Goal: Task Accomplishment & Management: Complete application form

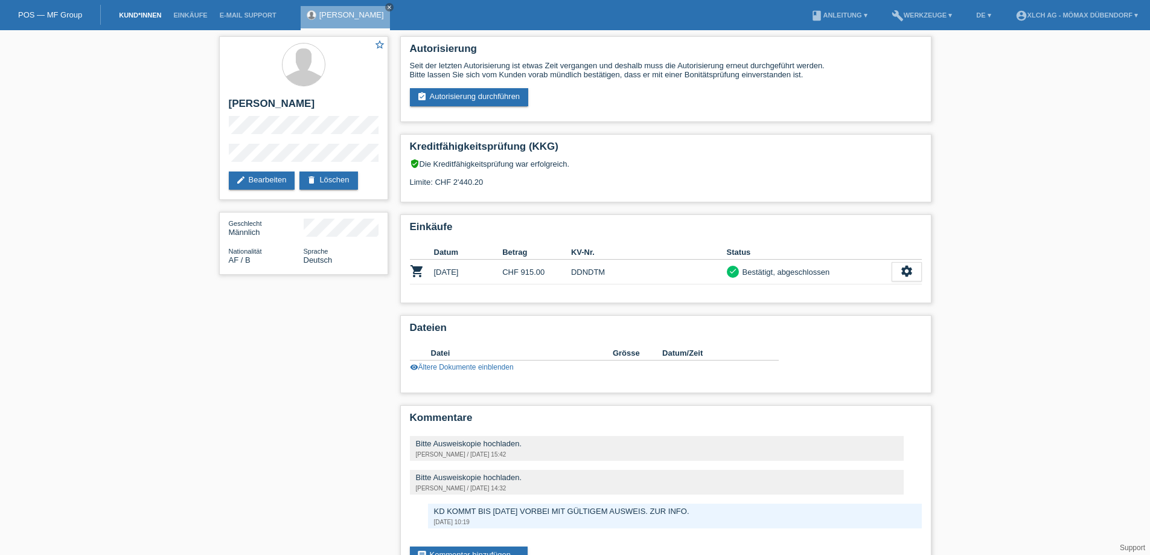
click at [136, 12] on link "Kund*innen" at bounding box center [140, 14] width 54 height 7
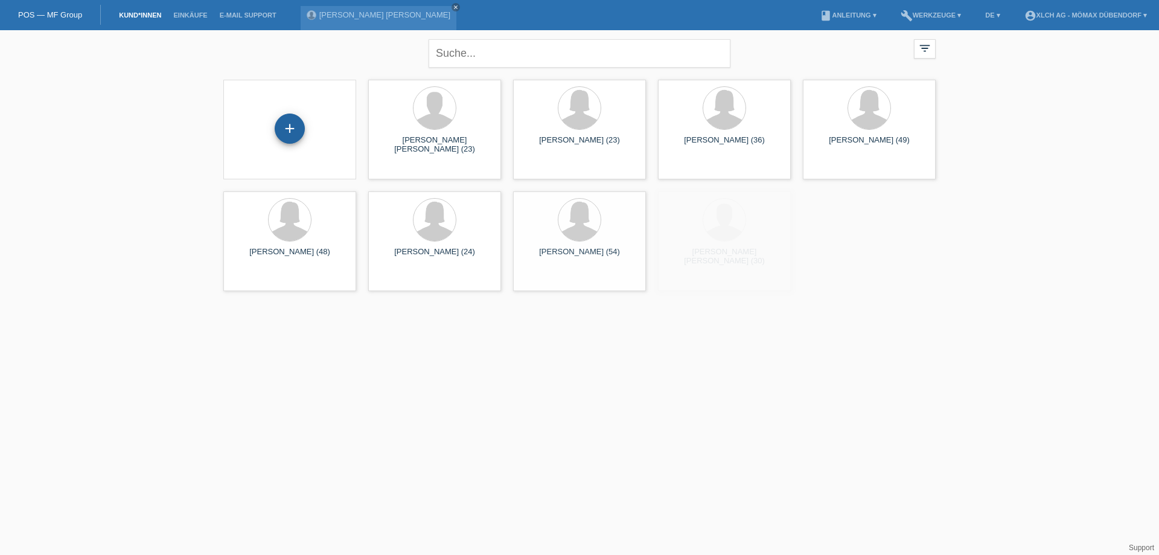
click at [276, 130] on div "+" at bounding box center [289, 128] width 29 height 21
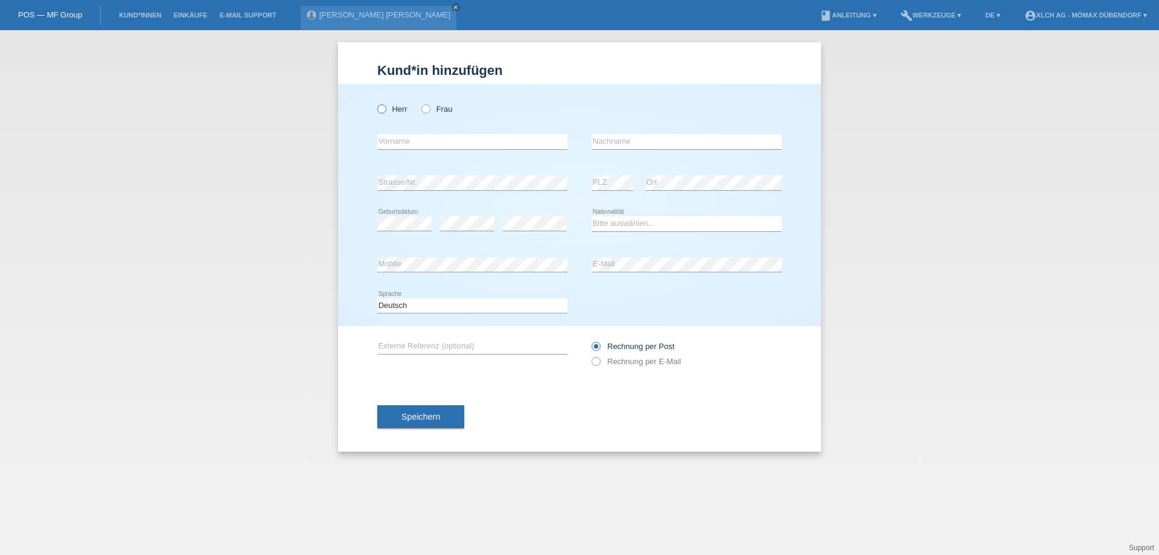
click at [391, 107] on label "Herr" at bounding box center [392, 108] width 30 height 9
click at [385, 107] on input "Herr" at bounding box center [381, 108] width 8 height 8
radio input "true"
click at [413, 135] on input "text" at bounding box center [472, 141] width 190 height 15
click at [149, 12] on link "Kund*innen" at bounding box center [140, 14] width 54 height 7
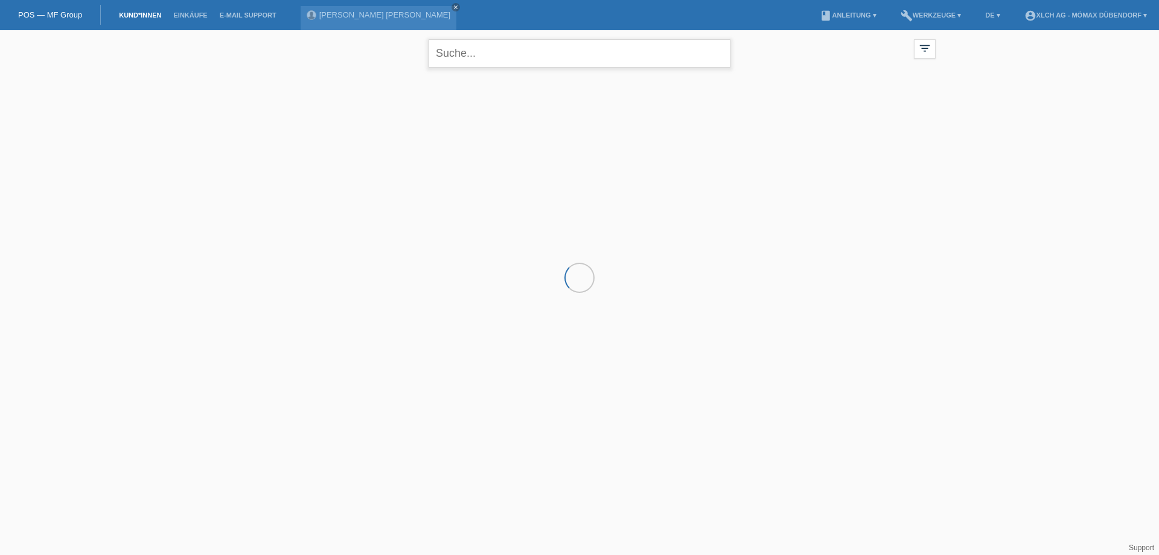
click at [523, 61] on input "text" at bounding box center [580, 53] width 302 height 28
click at [554, 60] on input "FERNANDEZ LAURA" at bounding box center [580, 53] width 302 height 28
click at [484, 57] on input "FERNANDEZ LAURA" at bounding box center [580, 53] width 302 height 28
click at [449, 51] on input "ASEBAL LAURA" at bounding box center [580, 53] width 302 height 28
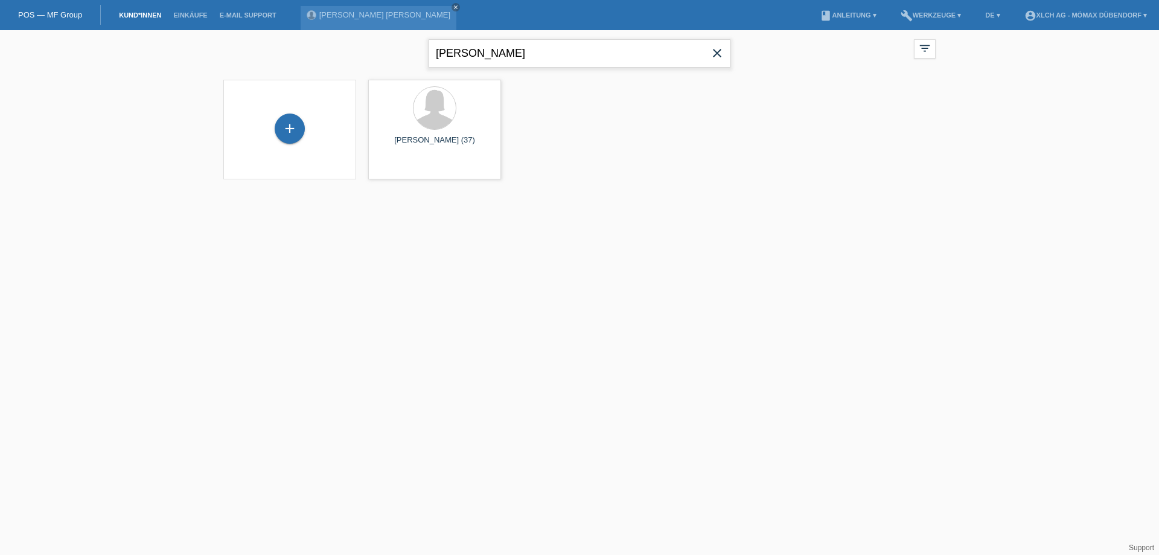
type input "ACEBAL LAURA"
click at [292, 128] on div "+" at bounding box center [290, 128] width 30 height 30
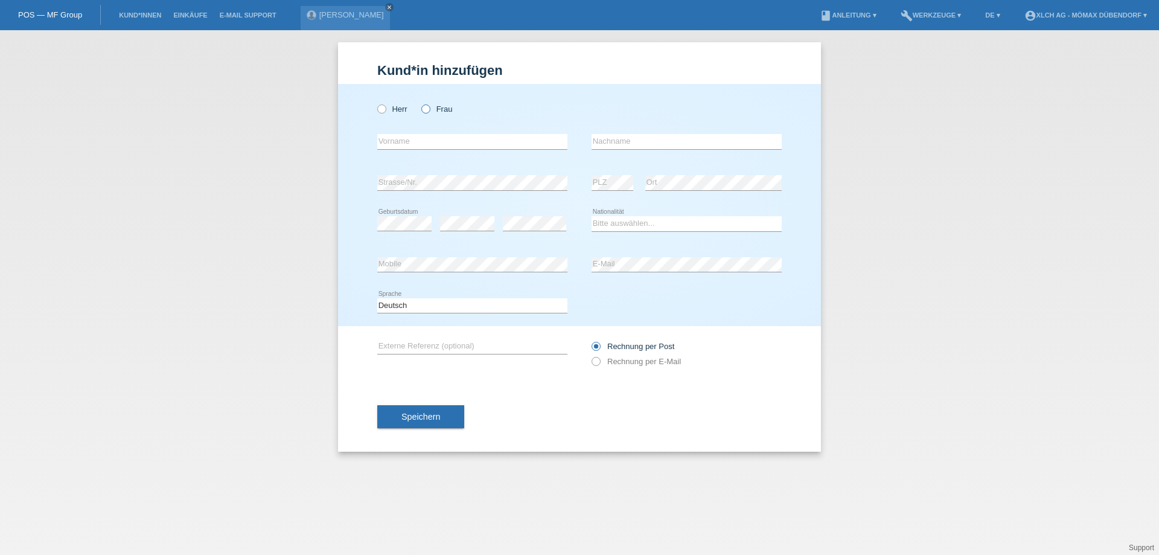
click at [443, 108] on label "Frau" at bounding box center [436, 108] width 31 height 9
click at [429, 108] on input "Frau" at bounding box center [425, 108] width 8 height 8
radio input "true"
click at [389, 117] on div "Herr Frau" at bounding box center [472, 109] width 190 height 25
click at [387, 113] on label "Herr" at bounding box center [392, 108] width 30 height 9
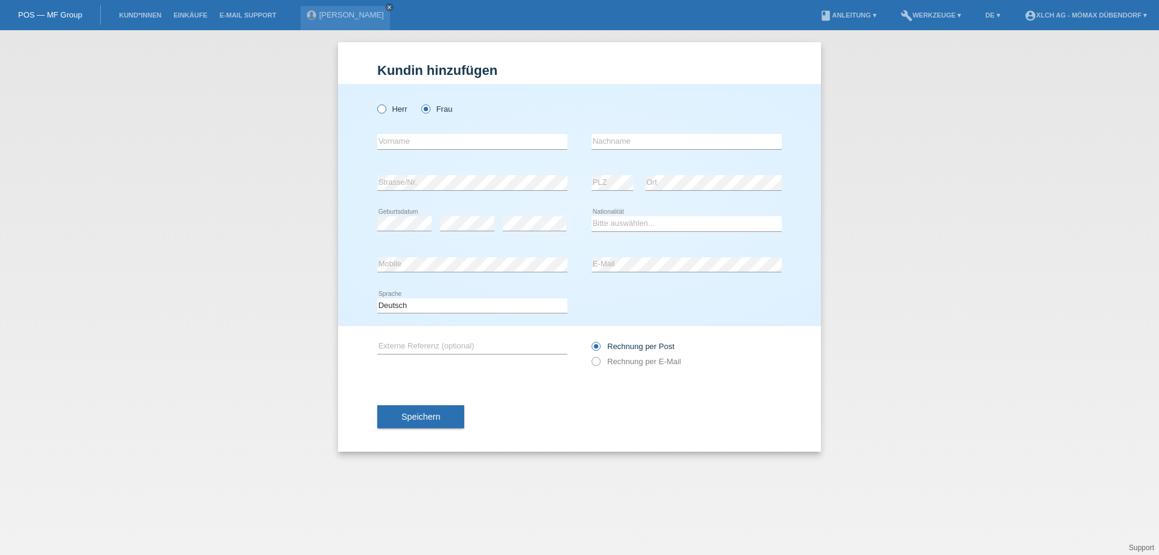
click at [385, 112] on input "Herr" at bounding box center [381, 108] width 8 height 8
radio input "true"
click at [414, 146] on input "text" at bounding box center [472, 141] width 190 height 15
type input "[PERSON_NAME]"
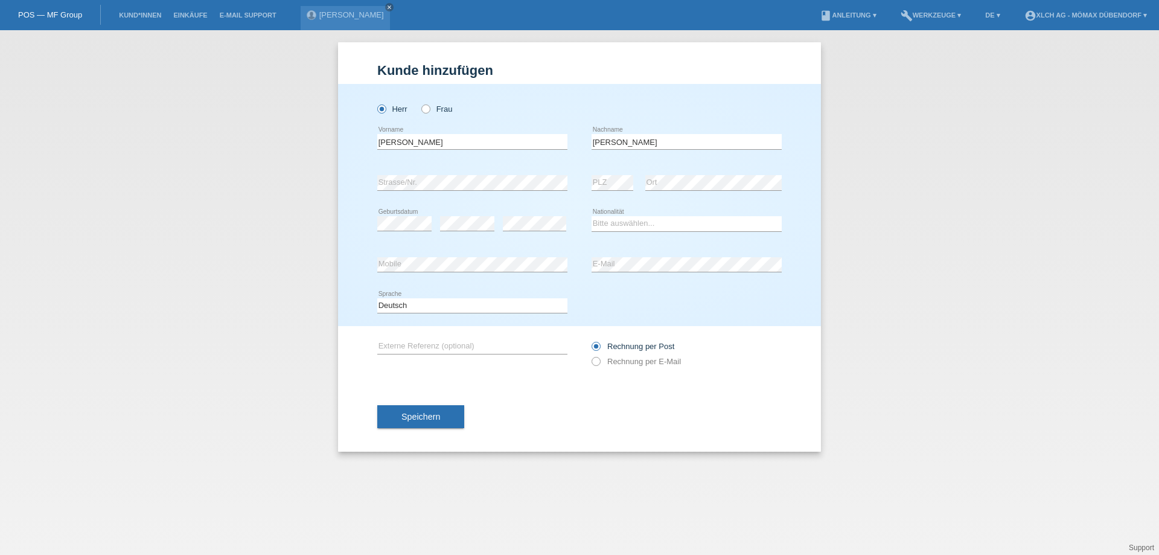
click at [521, 174] on div "error Strasse/Nr." at bounding box center [472, 182] width 190 height 41
click at [648, 224] on select "Bitte auswählen... Schweiz Deutschland Liechtenstein Österreich ------------ Af…" at bounding box center [687, 223] width 190 height 14
click at [631, 230] on select "Bitte auswählen... Schweiz Deutschland Liechtenstein Österreich ------------ Af…" at bounding box center [687, 223] width 190 height 14
select select "CH"
click at [592, 216] on select "Bitte auswählen... Schweiz Deutschland Liechtenstein Österreich ------------ Af…" at bounding box center [687, 223] width 190 height 14
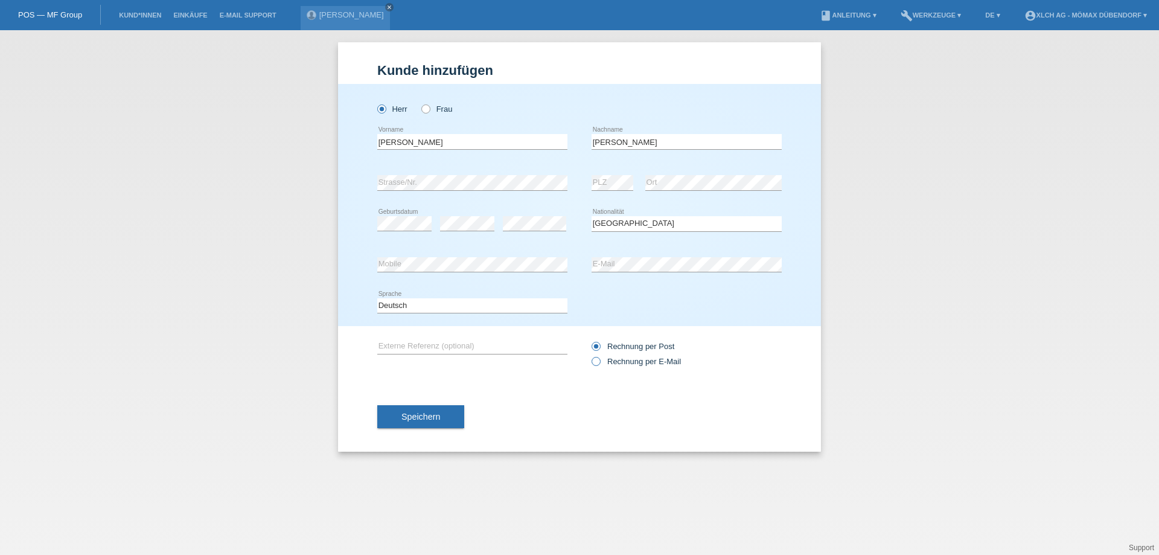
click at [609, 361] on label "Rechnung per E-Mail" at bounding box center [636, 361] width 89 height 9
click at [599, 361] on input "Rechnung per E-Mail" at bounding box center [596, 364] width 8 height 15
radio input "true"
click at [614, 350] on label "Rechnung per Post" at bounding box center [633, 346] width 83 height 9
click at [599, 350] on input "Rechnung per Post" at bounding box center [596, 349] width 8 height 15
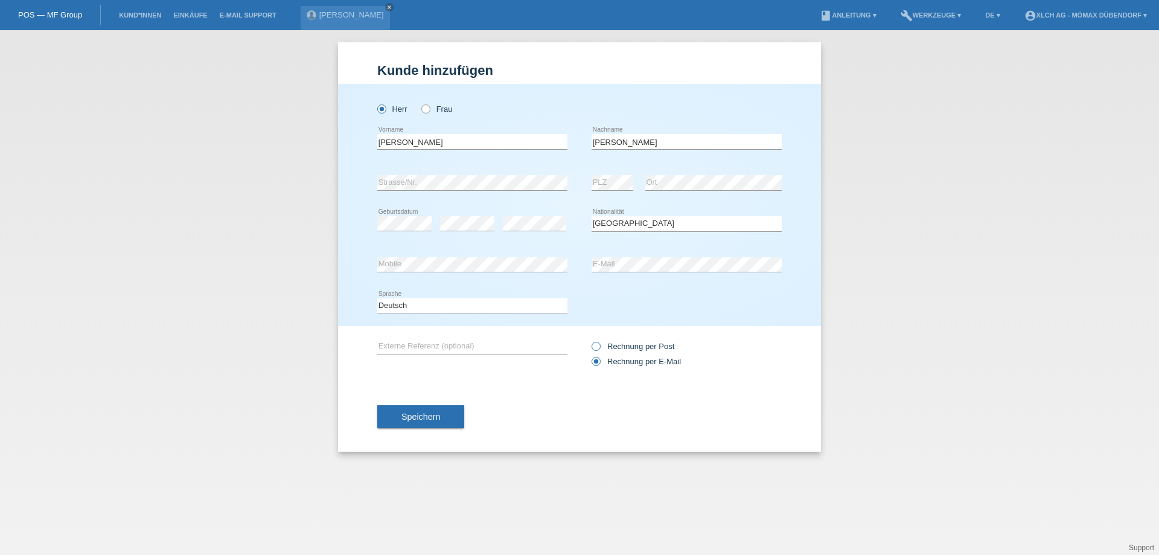
radio input "true"
click at [616, 359] on label "Rechnung per E-Mail" at bounding box center [636, 361] width 89 height 9
click at [599, 359] on input "Rechnung per E-Mail" at bounding box center [596, 364] width 8 height 15
radio input "true"
click at [619, 350] on label "Rechnung per Post" at bounding box center [633, 346] width 83 height 9
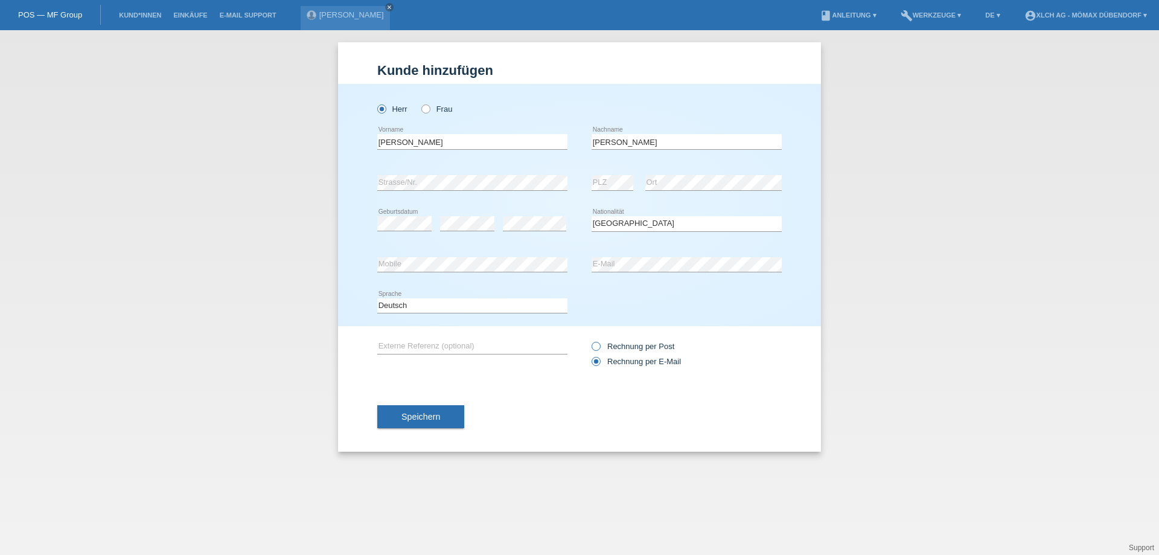
click at [599, 350] on input "Rechnung per Post" at bounding box center [596, 349] width 8 height 15
radio input "true"
click at [455, 421] on button "Speichern" at bounding box center [420, 416] width 87 height 23
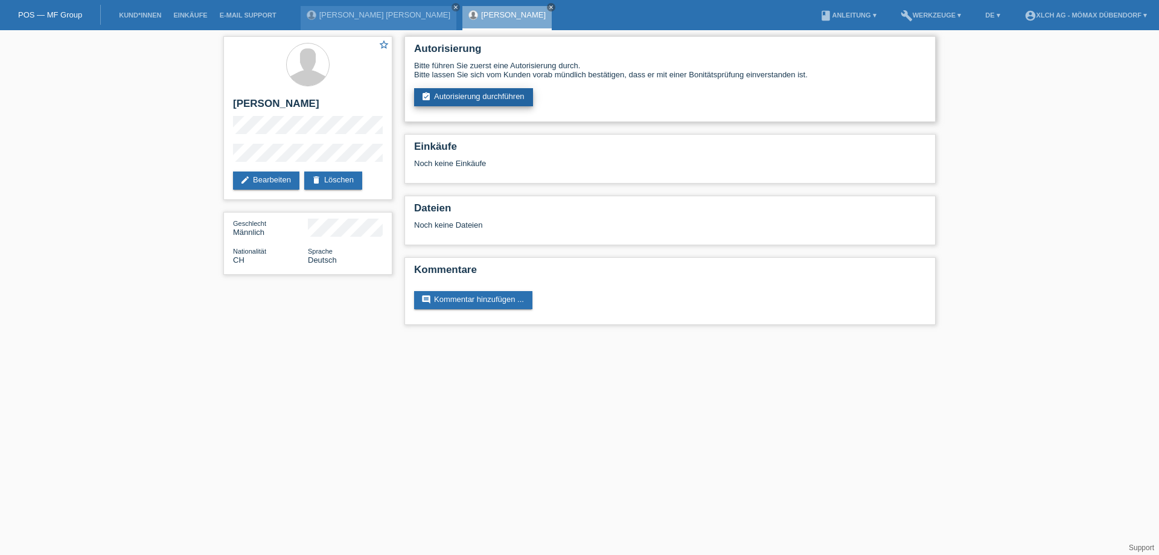
click at [490, 95] on link "assignment_turned_in Autorisierung durchführen" at bounding box center [473, 97] width 119 height 18
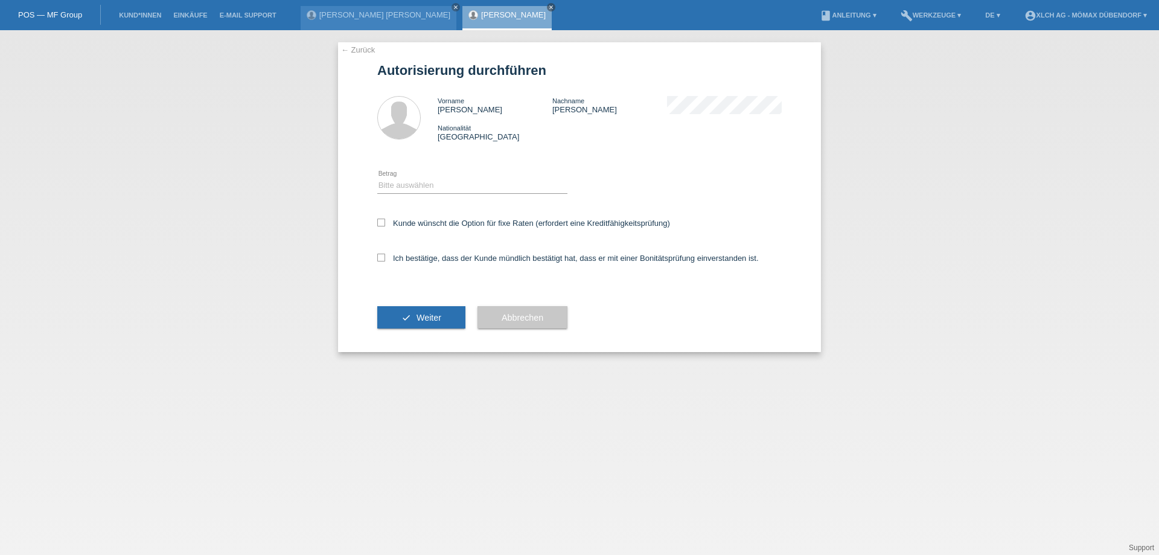
click at [429, 193] on icon at bounding box center [472, 193] width 190 height 1
click at [428, 190] on select "Bitte auswählen CHF 1.00 - CHF 499.00 CHF 500.00 - CHF 1'999.00 CHF 2'000.00 - …" at bounding box center [472, 185] width 190 height 14
select select "3"
click at [377, 178] on select "Bitte auswählen CHF 1.00 - CHF 499.00 CHF 500.00 - CHF 1'999.00 CHF 2'000.00 - …" at bounding box center [472, 185] width 190 height 14
click at [389, 224] on label "Kunde wünscht die Option für fixe Raten (erfordert eine Kreditfähigkeitsprüfung)" at bounding box center [523, 223] width 293 height 9
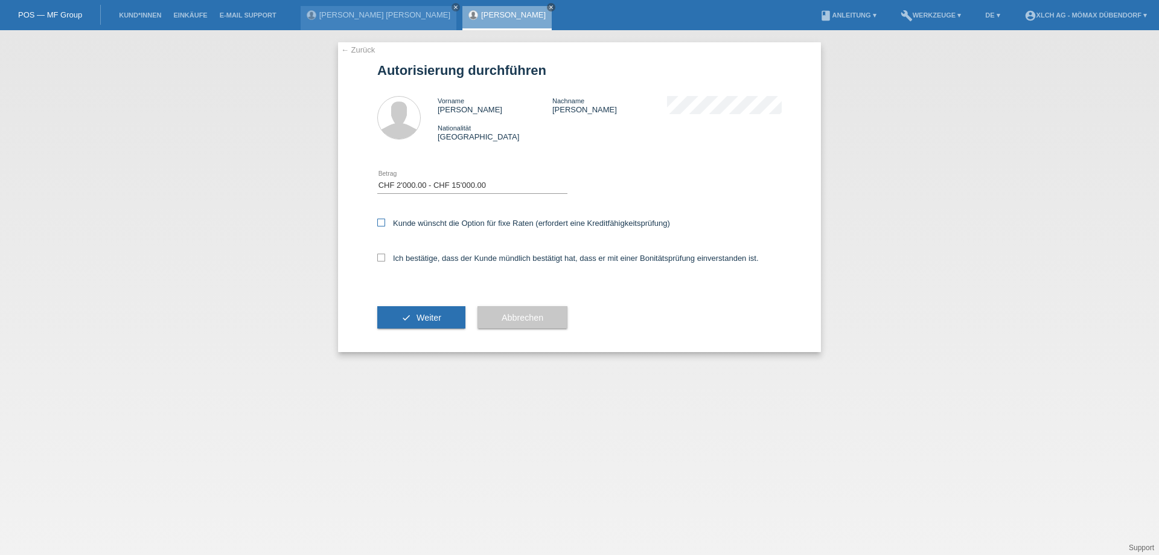
click at [385, 224] on input "Kunde wünscht die Option für fixe Raten (erfordert eine Kreditfähigkeitsprüfung)" at bounding box center [381, 223] width 8 height 8
checkbox input "true"
click at [390, 254] on div "Ich bestätige, dass der Kunde mündlich bestätigt hat, dass er mit einer Bonität…" at bounding box center [579, 261] width 404 height 41
click at [391, 257] on label "Ich bestätige, dass der Kunde mündlich bestätigt hat, dass er mit einer Bonität…" at bounding box center [568, 258] width 382 height 9
click at [385, 257] on input "Ich bestätige, dass der Kunde mündlich bestätigt hat, dass er mit einer Bonität…" at bounding box center [381, 258] width 8 height 8
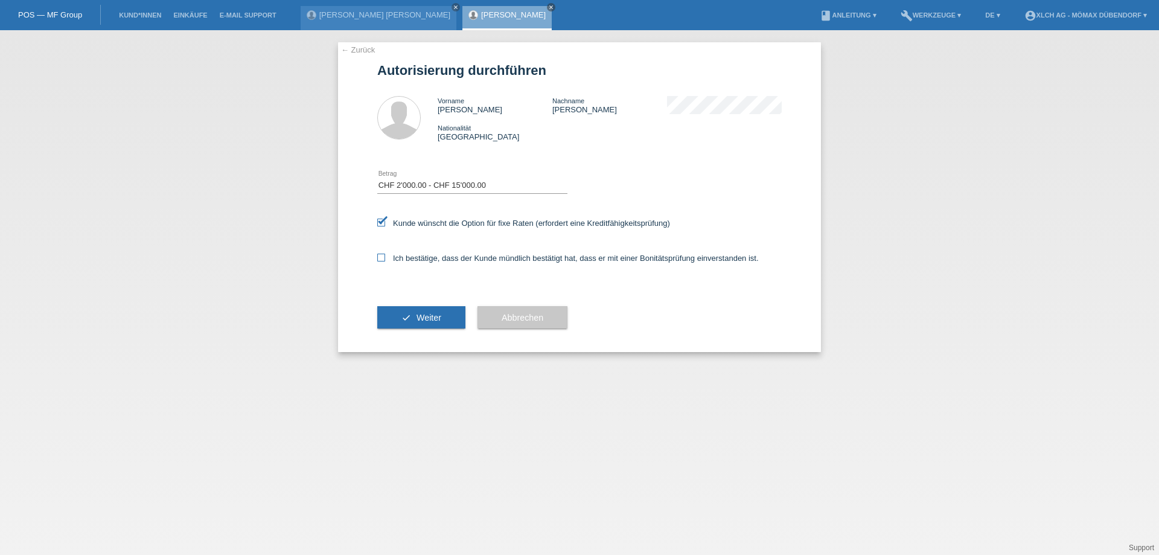
checkbox input "true"
click at [418, 315] on span "Weiter" at bounding box center [429, 318] width 25 height 10
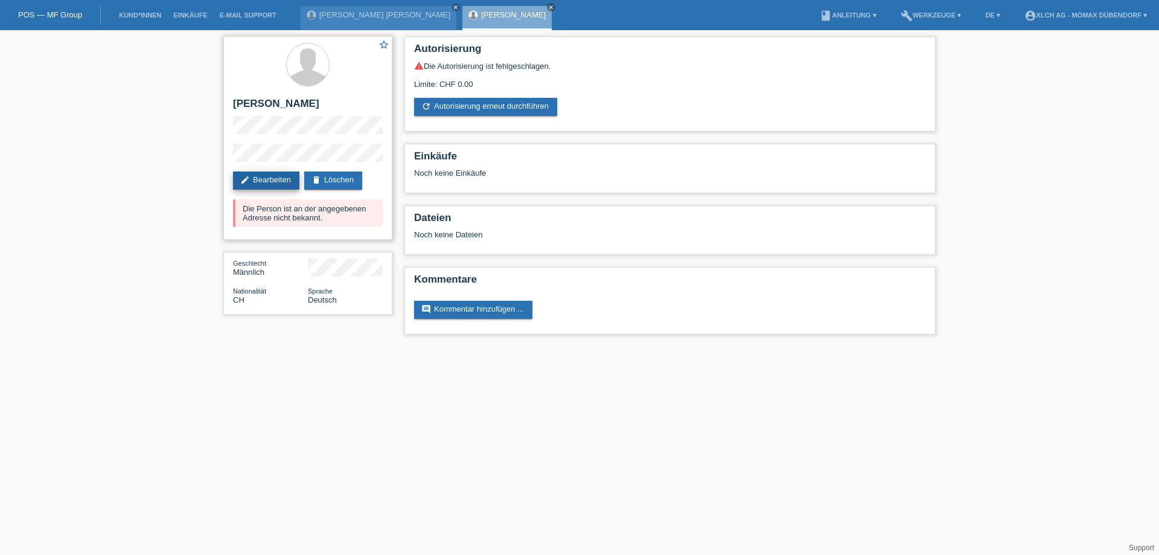
click at [275, 181] on link "edit Bearbeiten" at bounding box center [266, 180] width 66 height 18
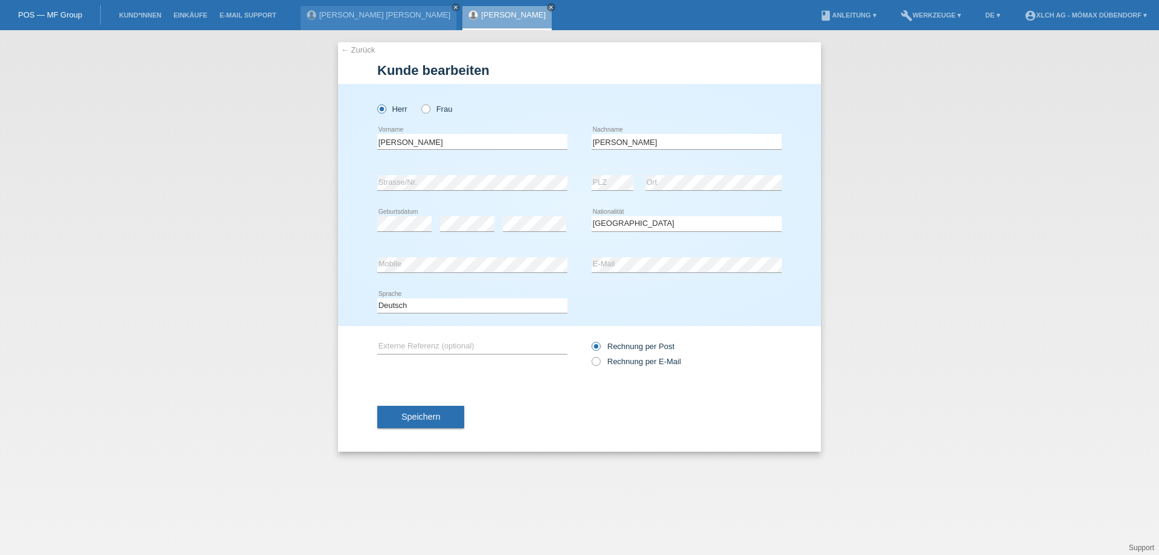
select select "CH"
click at [590, 355] on icon at bounding box center [590, 355] width 0 height 0
click at [598, 359] on input "Rechnung per E-Mail" at bounding box center [596, 364] width 8 height 15
radio input "true"
click at [442, 421] on button "Speichern" at bounding box center [420, 416] width 87 height 23
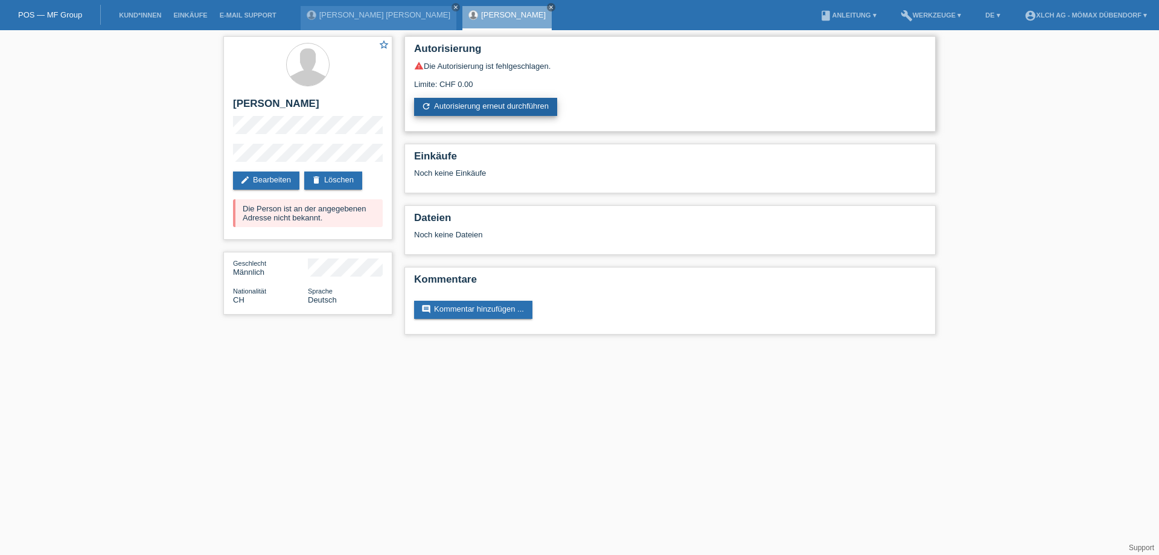
click at [460, 108] on link "refresh Autorisierung erneut durchführen" at bounding box center [485, 107] width 143 height 18
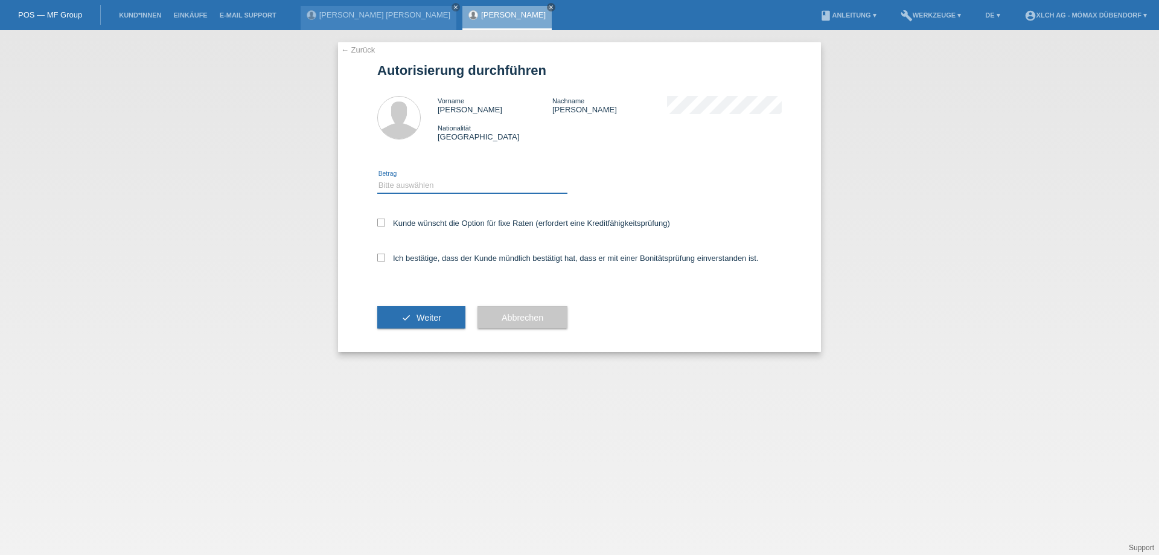
click at [476, 188] on select "Bitte auswählen CHF 1.00 - CHF 499.00 CHF 500.00 - CHF 1'999.00 CHF 2'000.00 - …" at bounding box center [472, 185] width 190 height 14
select select "3"
click at [377, 178] on select "Bitte auswählen CHF 1.00 - CHF 499.00 CHF 500.00 - CHF 1'999.00 CHF 2'000.00 - …" at bounding box center [472, 185] width 190 height 14
click at [462, 222] on label "Kunde wünscht die Option für fixe Raten (erfordert eine Kreditfähigkeitsprüfung)" at bounding box center [523, 223] width 293 height 9
click at [385, 222] on input "Kunde wünscht die Option für fixe Raten (erfordert eine Kreditfähigkeitsprüfung)" at bounding box center [381, 223] width 8 height 8
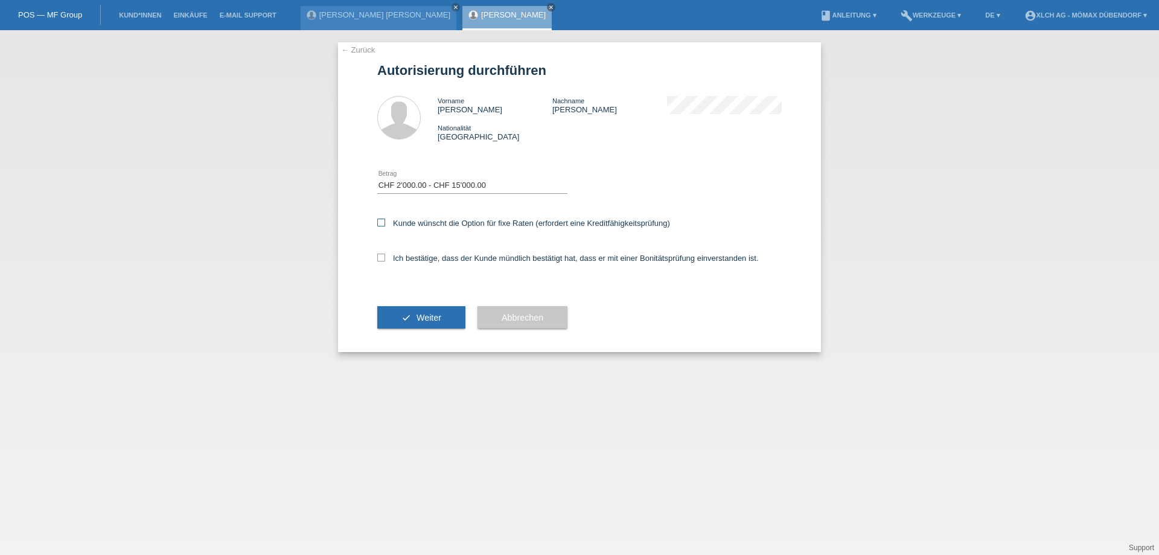
checkbox input "true"
click at [441, 257] on label "Ich bestätige, dass der Kunde mündlich bestätigt hat, dass er mit einer Bonität…" at bounding box center [568, 258] width 382 height 9
click at [385, 257] on input "Ich bestätige, dass der Kunde mündlich bestätigt hat, dass er mit einer Bonität…" at bounding box center [381, 258] width 8 height 8
checkbox input "true"
click at [427, 315] on span "Weiter" at bounding box center [429, 318] width 25 height 10
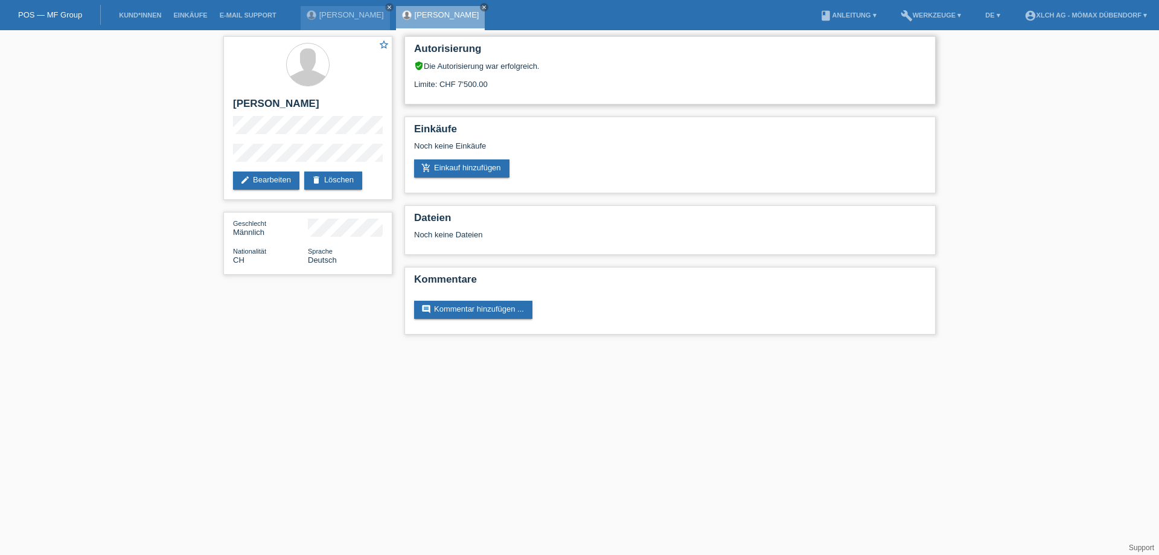
drag, startPoint x: 495, startPoint y: 81, endPoint x: 456, endPoint y: 83, distance: 38.7
click at [456, 83] on div "Limite: CHF 7'500.00" at bounding box center [670, 80] width 512 height 18
click at [554, 106] on div "Autorisierung verified_user Die Autorisierung war erfolgreich. Limite: CHF 7'50…" at bounding box center [669, 188] width 543 height 316
click at [149, 16] on link "Kund*innen" at bounding box center [140, 14] width 54 height 7
